Goal: Task Accomplishment & Management: Manage account settings

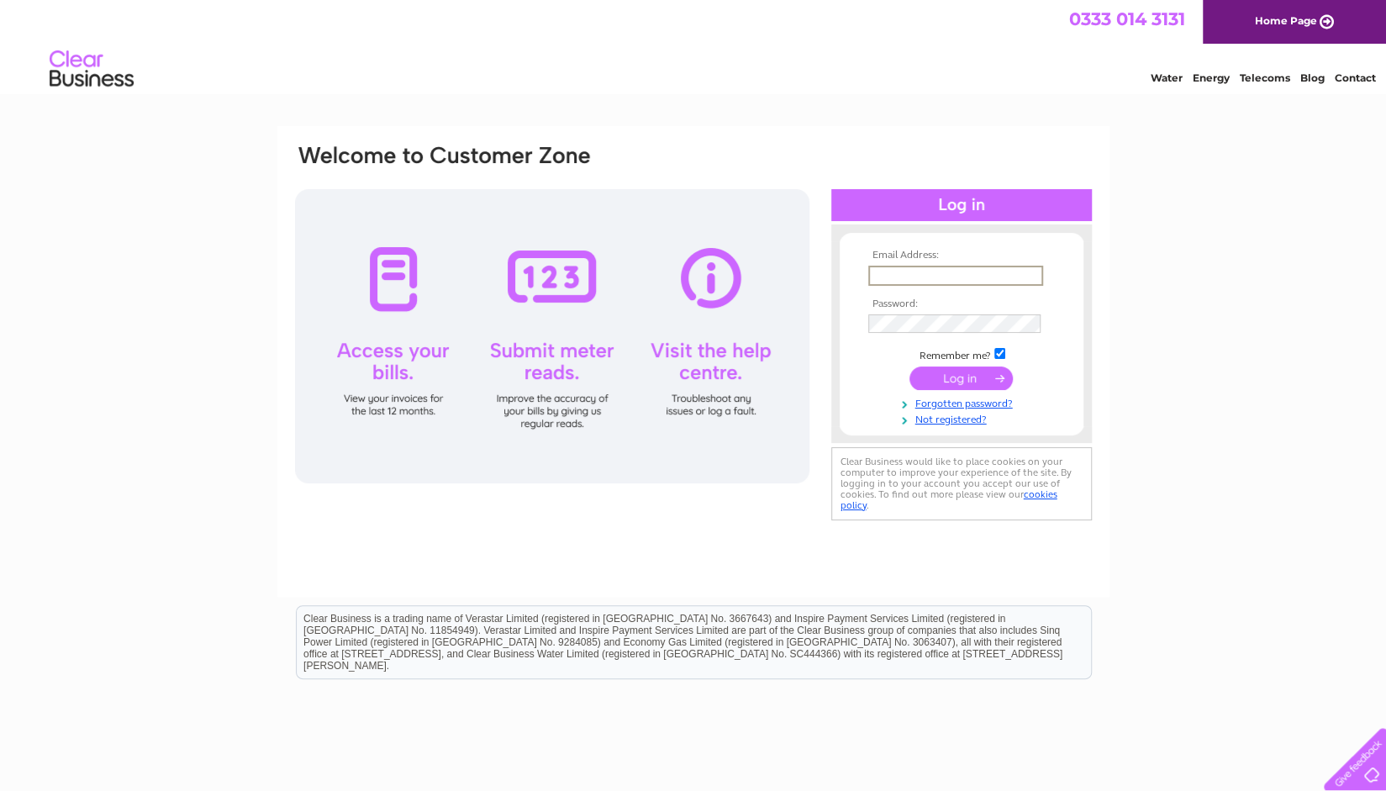
click at [994, 273] on input "text" at bounding box center [955, 276] width 175 height 20
type input "[EMAIL_ADDRESS][DOMAIN_NAME]"
click at [910, 367] on input "submit" at bounding box center [961, 379] width 103 height 24
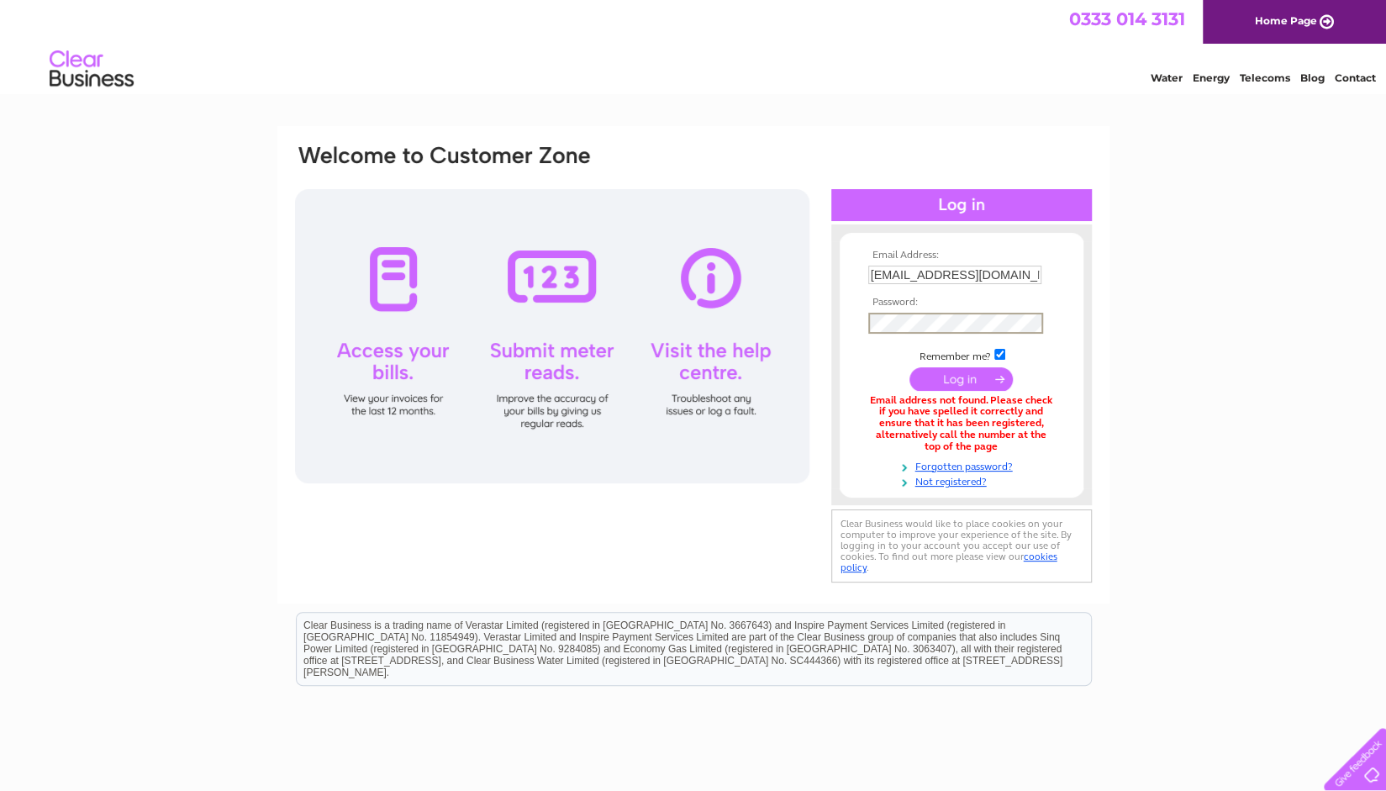
click at [910, 367] on input "submit" at bounding box center [961, 379] width 103 height 24
click at [1249, 328] on div "Email Address: [EMAIL_ADDRESS][DOMAIN_NAME] Password:" at bounding box center [693, 507] width 1386 height 763
click at [1002, 463] on link "Forgotten password?" at bounding box center [963, 463] width 191 height 16
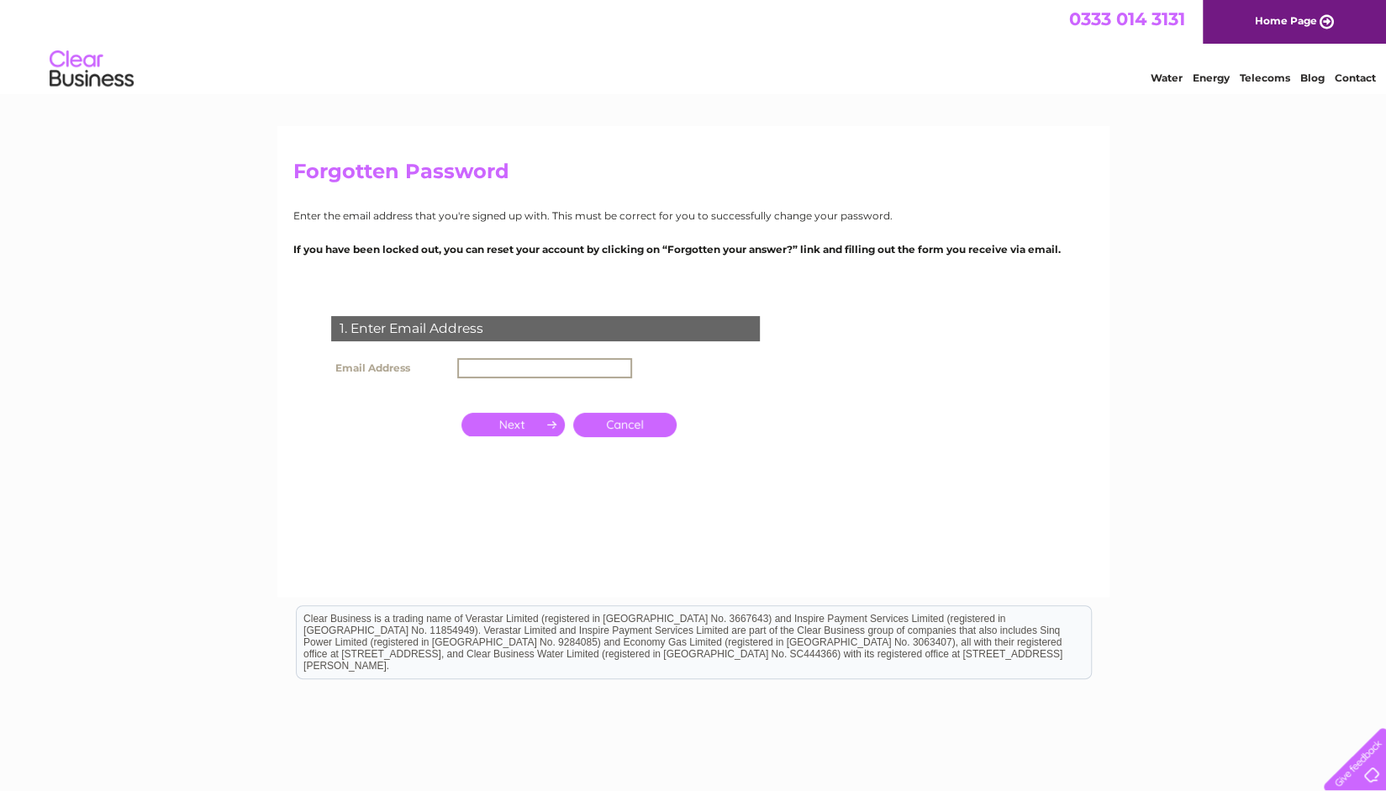
click at [535, 372] on input "text" at bounding box center [544, 368] width 175 height 20
type input "[EMAIL_ADDRESS][DOMAIN_NAME]"
click at [518, 420] on input "button" at bounding box center [513, 425] width 103 height 24
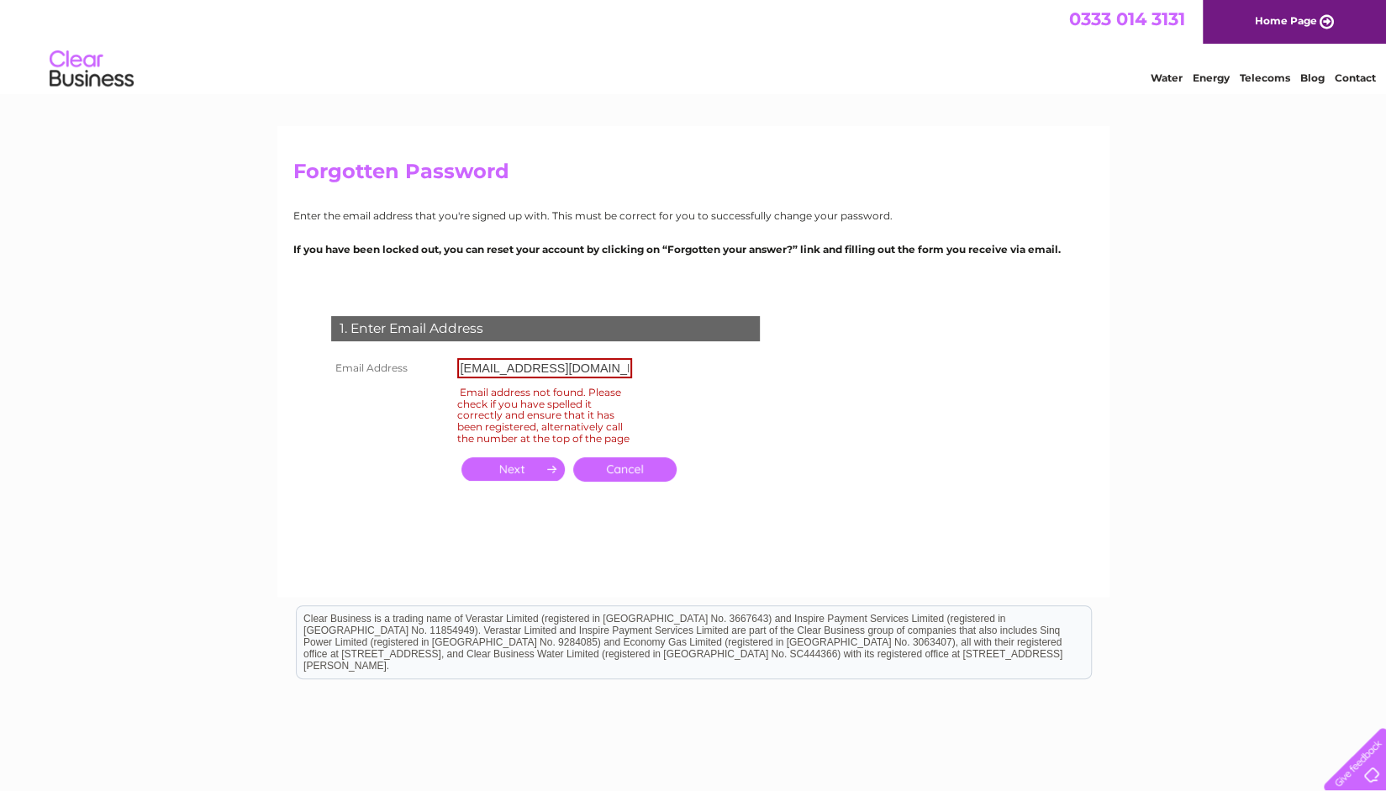
click at [1091, 302] on form "1. Enter Email Address Email Address [EMAIL_ADDRESS][DOMAIN_NAME] Email address…" at bounding box center [693, 416] width 800 height 269
